Goal: Book appointment/travel/reservation

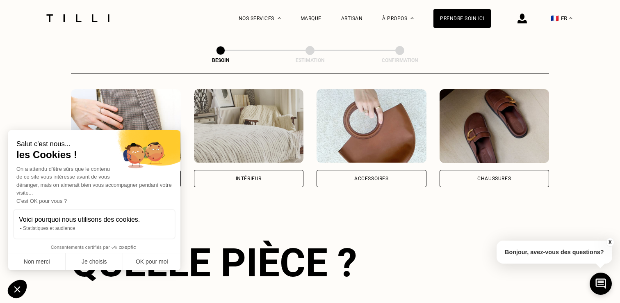
scroll to position [172, 0]
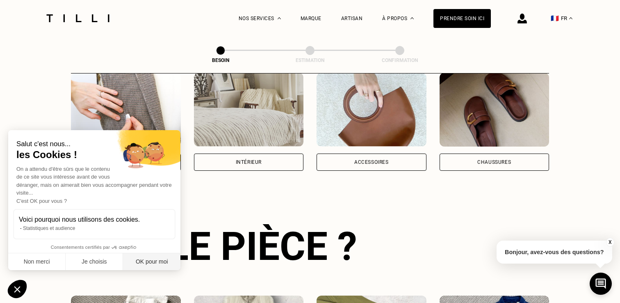
click at [150, 261] on button "OK pour moi" at bounding box center [151, 261] width 57 height 17
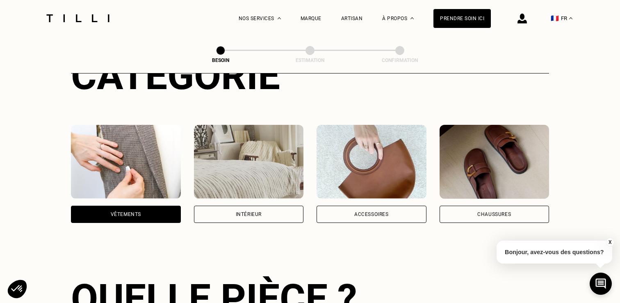
scroll to position [125, 0]
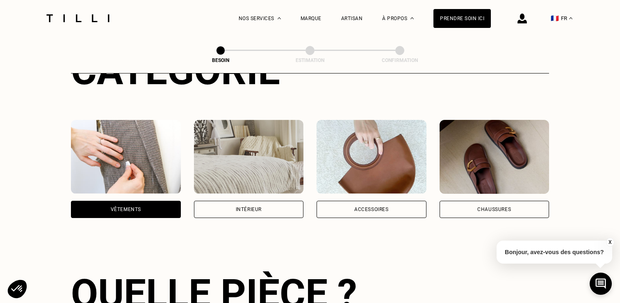
click at [393, 207] on div "Accessoires" at bounding box center [372, 209] width 110 height 17
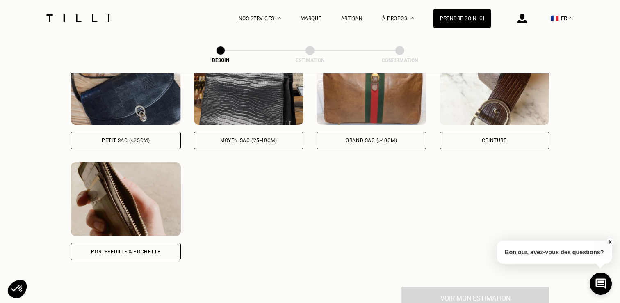
scroll to position [411, 0]
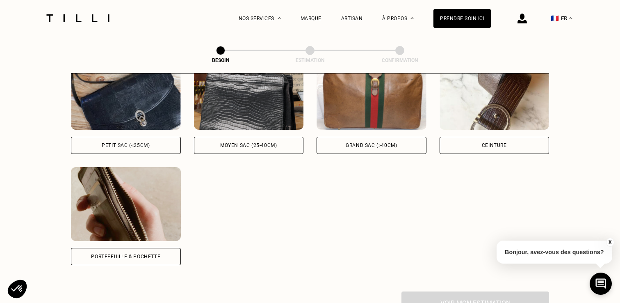
click at [116, 223] on img at bounding box center [126, 204] width 110 height 74
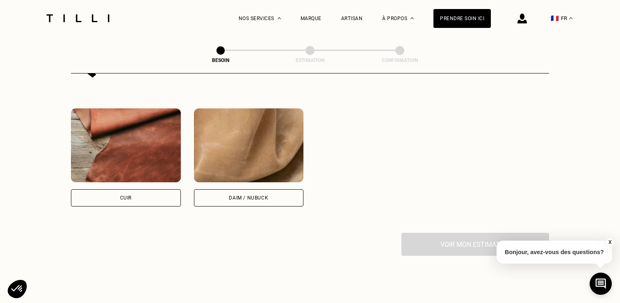
scroll to position [697, 0]
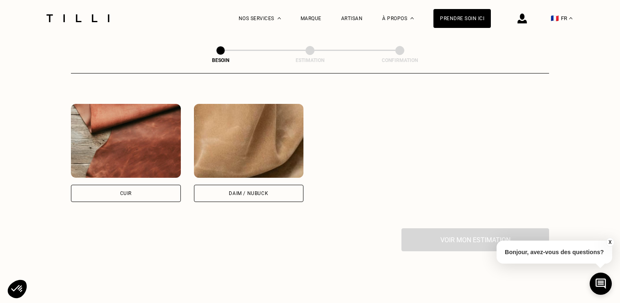
click at [130, 130] on img at bounding box center [126, 141] width 110 height 74
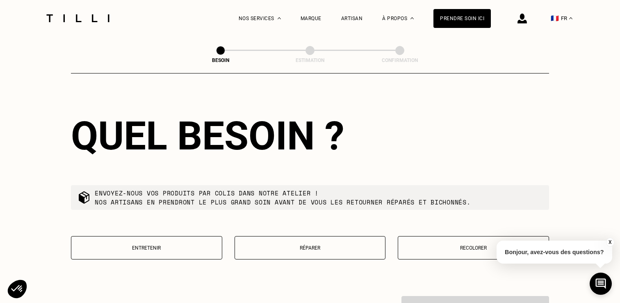
scroll to position [843, 0]
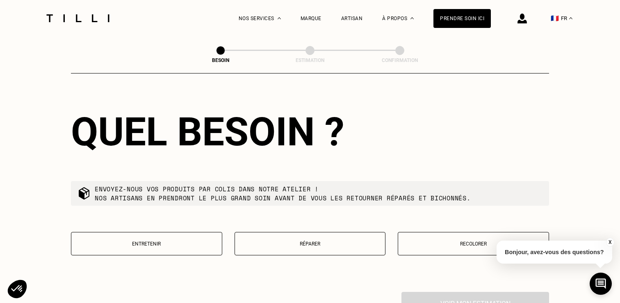
click at [609, 240] on button "X" at bounding box center [610, 241] width 8 height 9
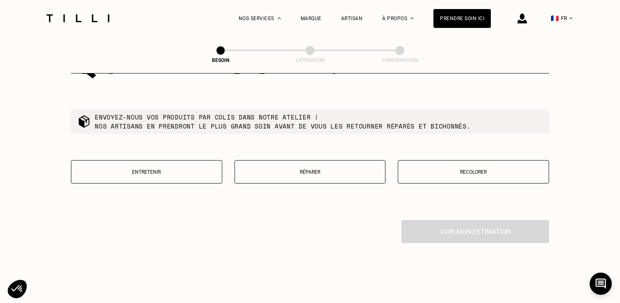
scroll to position [926, 0]
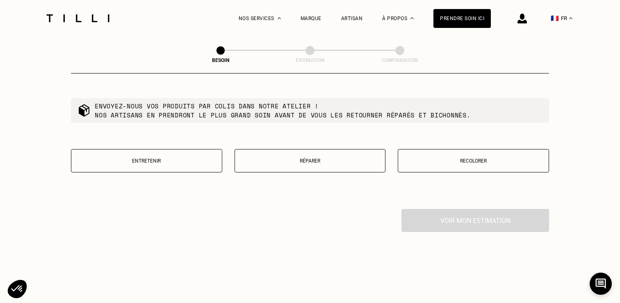
click at [293, 149] on button "Réparer" at bounding box center [310, 160] width 151 height 23
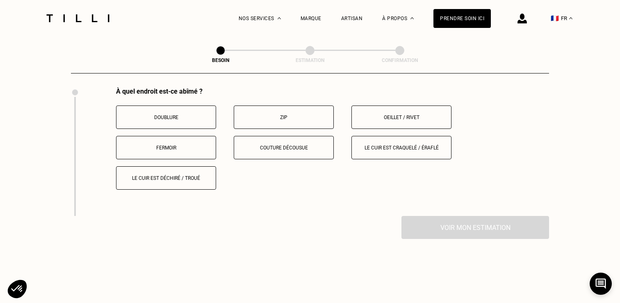
scroll to position [1048, 0]
click at [407, 144] on p "Le cuir est craquelé / éraflé" at bounding box center [401, 147] width 91 height 6
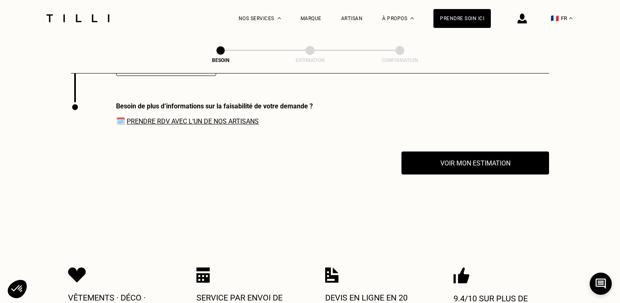
scroll to position [1162, 0]
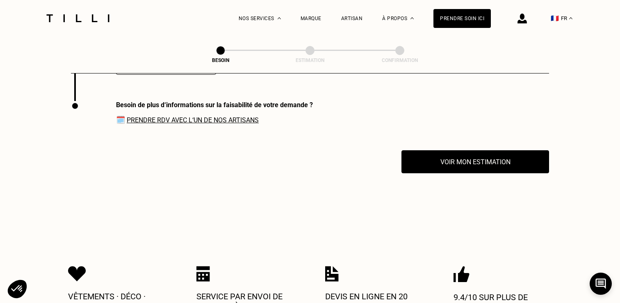
click at [237, 116] on link "Prendre RDV avec l‘un de nos artisans" at bounding box center [193, 120] width 132 height 8
click at [463, 17] on div "Prendre soin ici" at bounding box center [462, 18] width 57 height 19
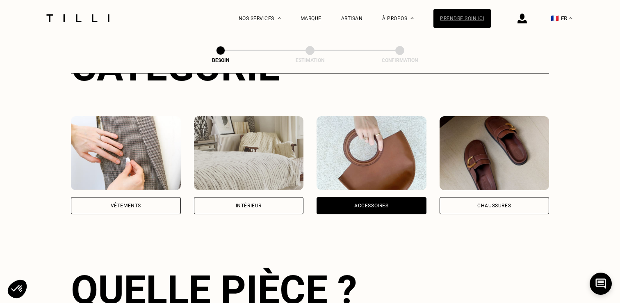
scroll to position [130, 0]
